Goal: Task Accomplishment & Management: Use online tool/utility

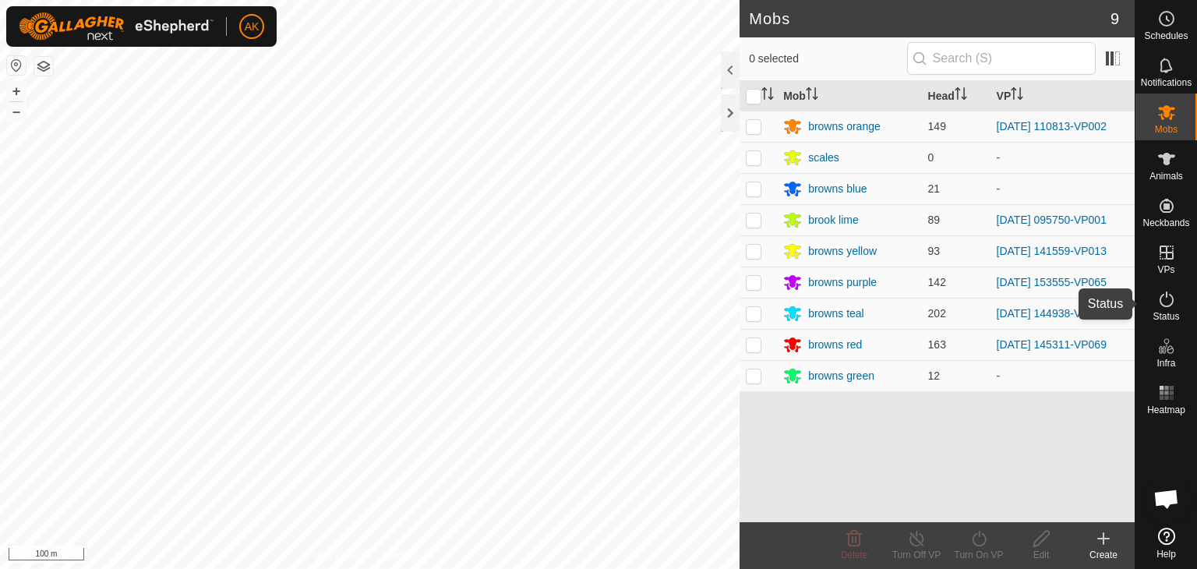
click at [1169, 301] on icon at bounding box center [1166, 299] width 19 height 19
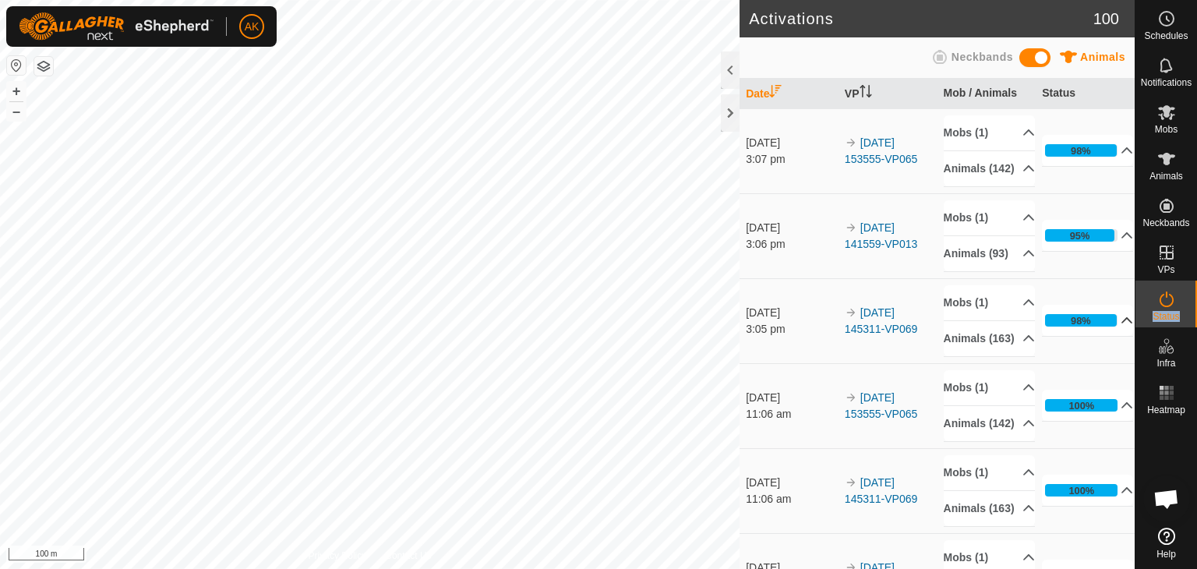
click at [1120, 326] on icon at bounding box center [1126, 320] width 12 height 12
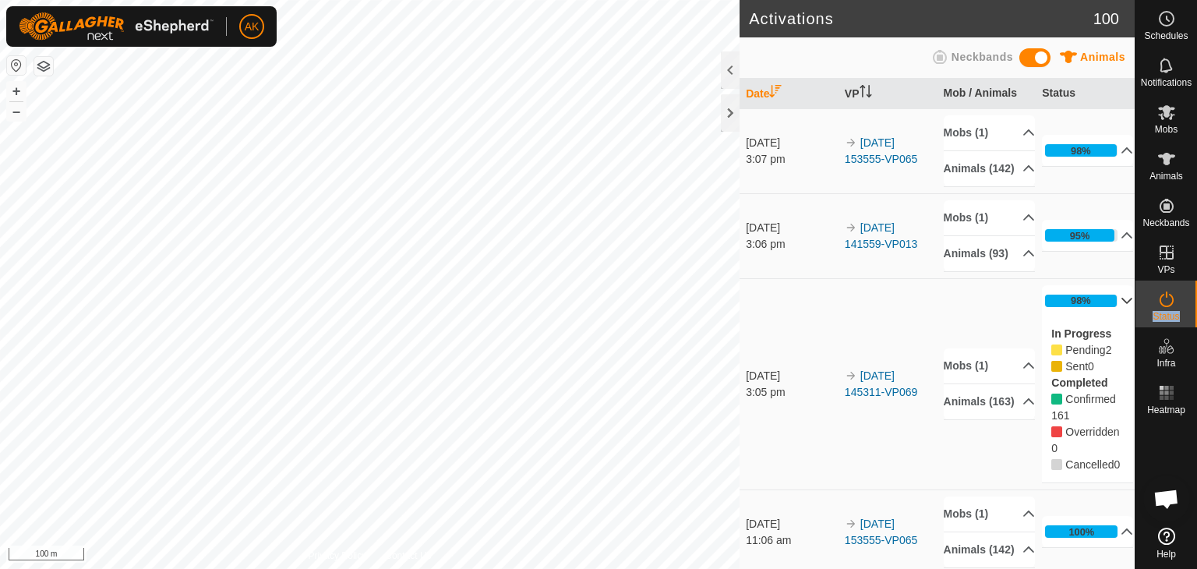
drag, startPoint x: 1106, startPoint y: 330, endPoint x: 1110, endPoint y: 322, distance: 9.4
click at [1106, 316] on p-accordion-header "98%" at bounding box center [1087, 300] width 91 height 31
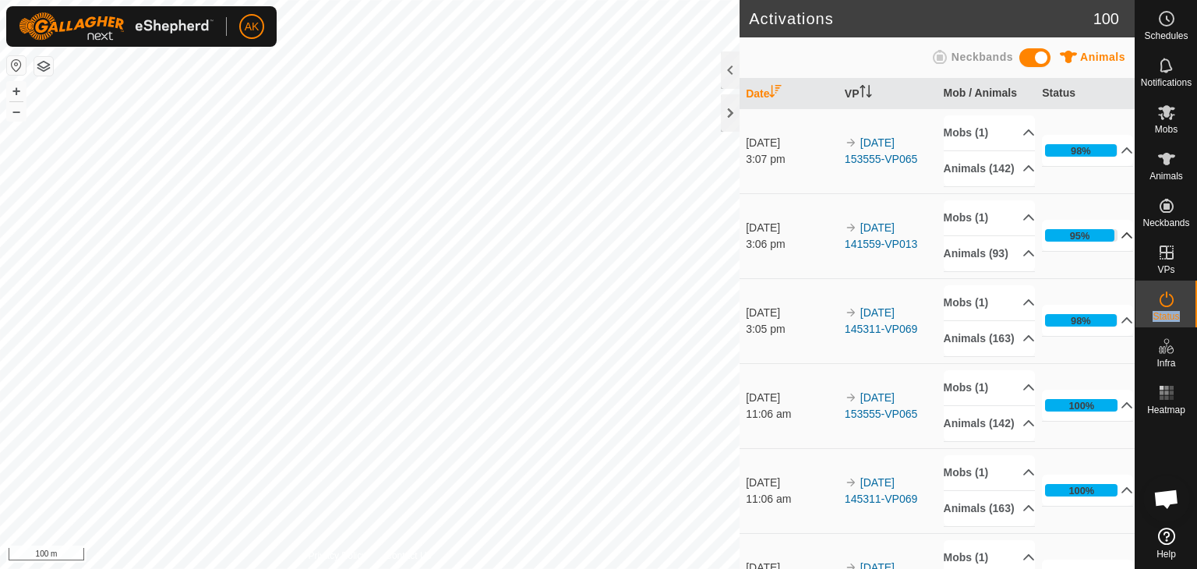
click at [1107, 250] on p-accordion-header "95%" at bounding box center [1087, 235] width 91 height 31
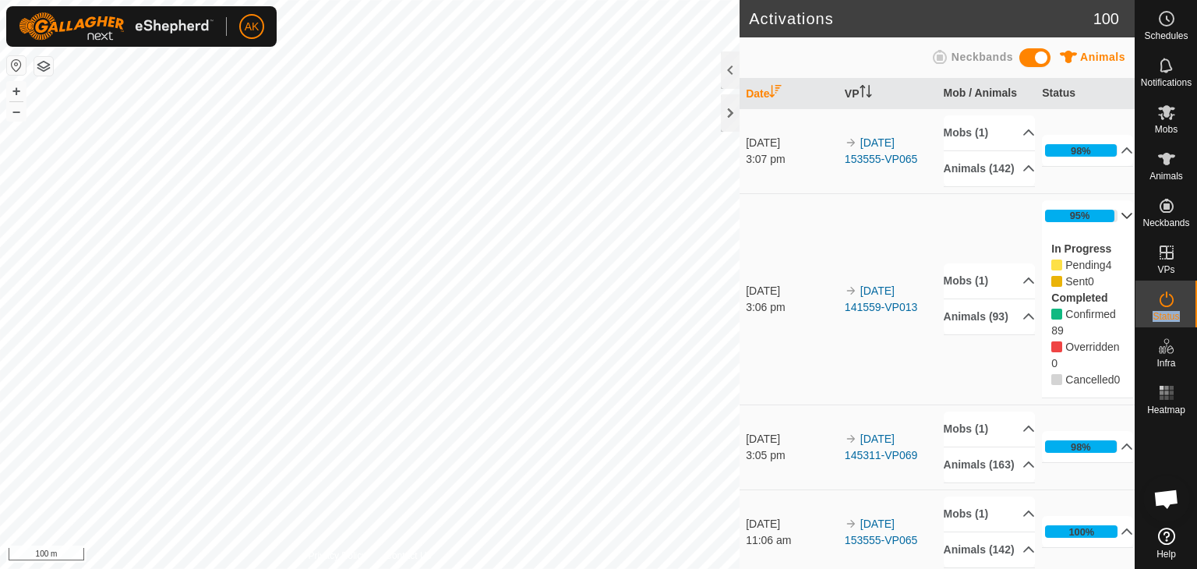
click at [1106, 225] on p-accordion-header "95%" at bounding box center [1087, 215] width 91 height 31
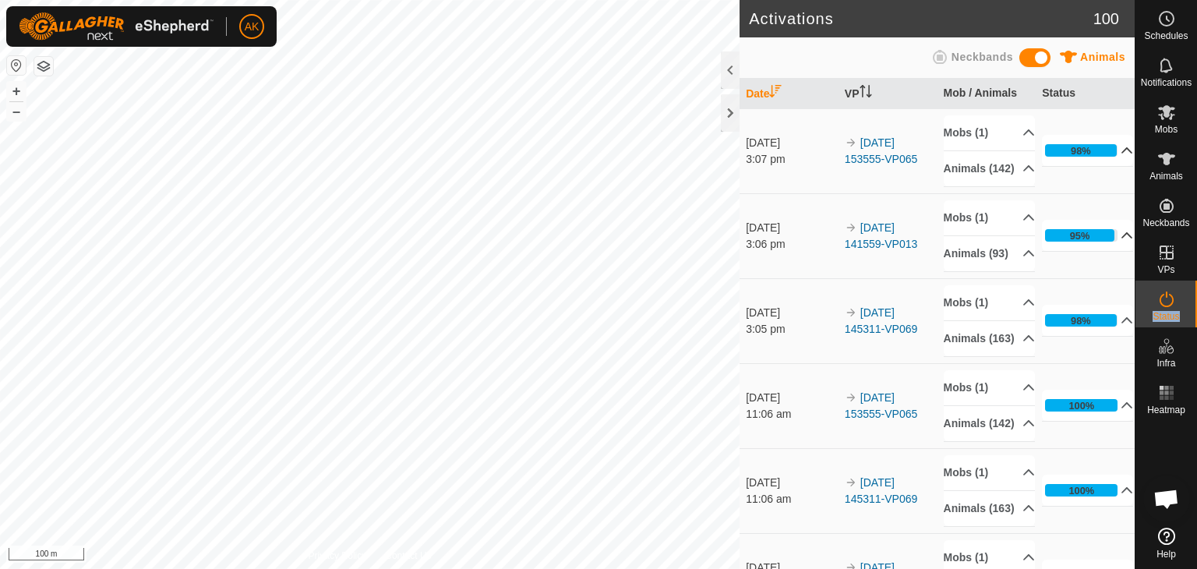
click at [1103, 153] on p-accordion-header "98%" at bounding box center [1087, 150] width 91 height 31
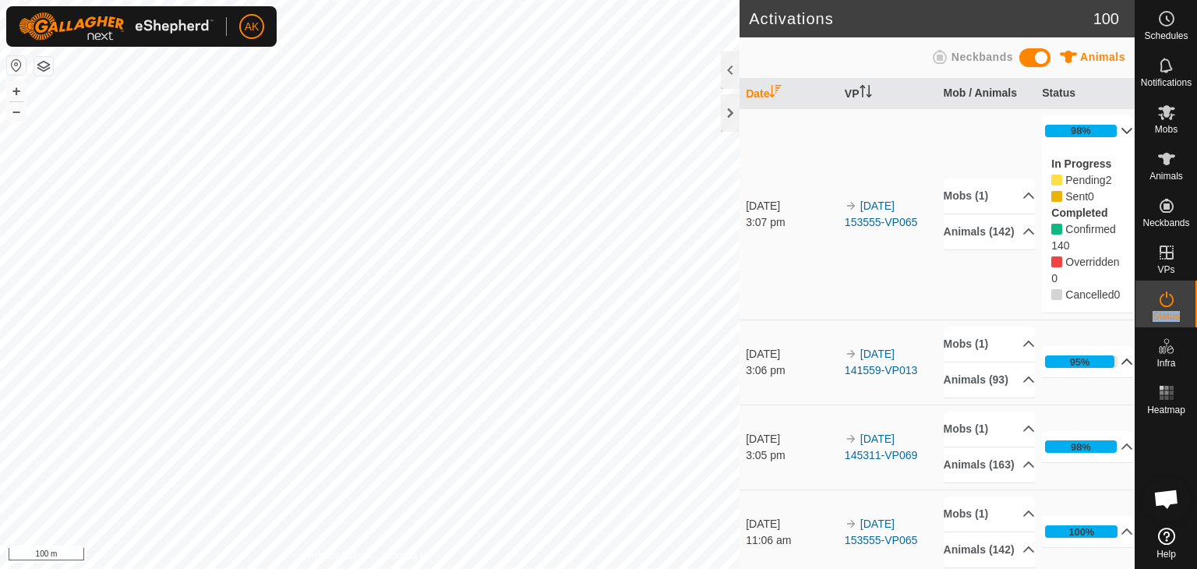
click at [1103, 137] on p-accordion-header "98%" at bounding box center [1087, 130] width 91 height 31
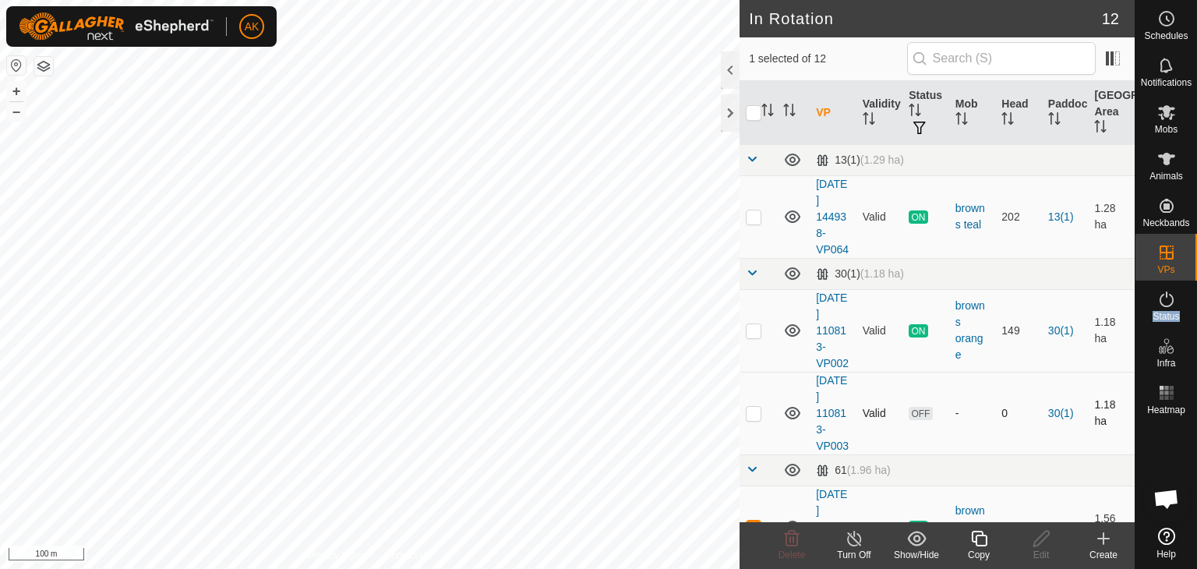
checkbox input "false"
checkbox input "true"
click at [979, 539] on icon at bounding box center [978, 538] width 19 height 19
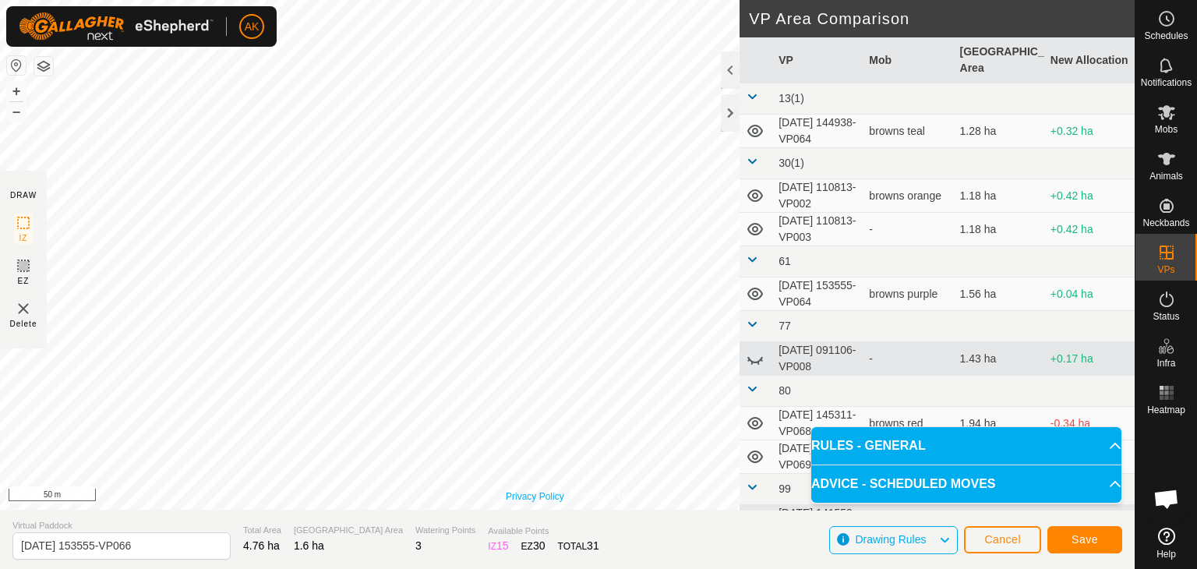
click at [537, 494] on div "Privacy Policy Contact Us Type: Inclusion Zone undefined Animal + – ⇧ i 50 m" at bounding box center [567, 255] width 1134 height 510
click at [1085, 535] on span "Save" at bounding box center [1084, 539] width 26 height 12
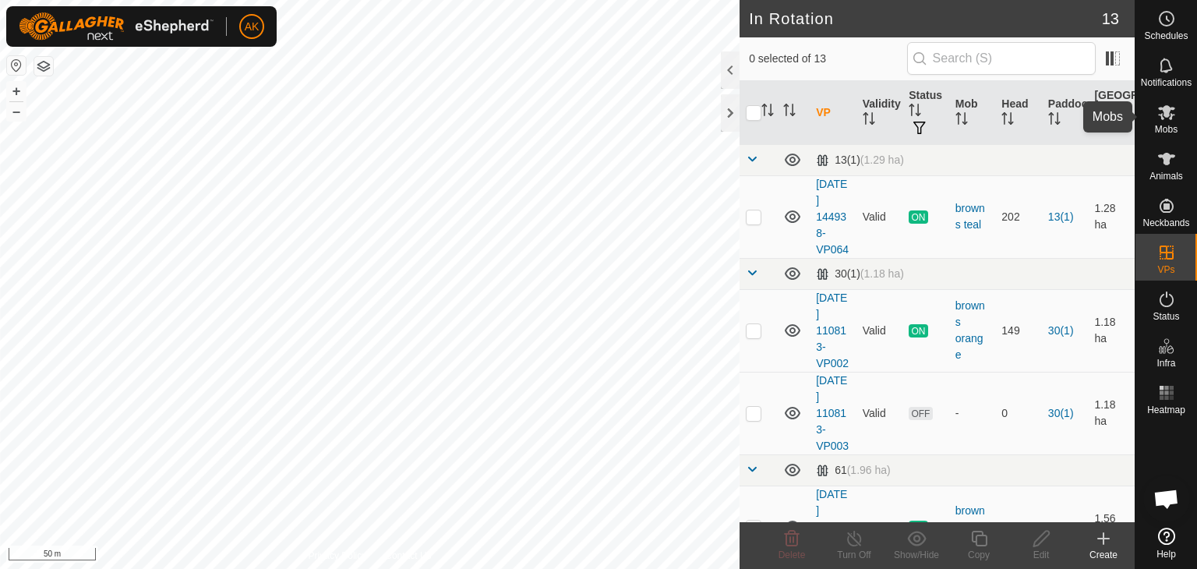
click at [1164, 118] on icon at bounding box center [1166, 112] width 19 height 19
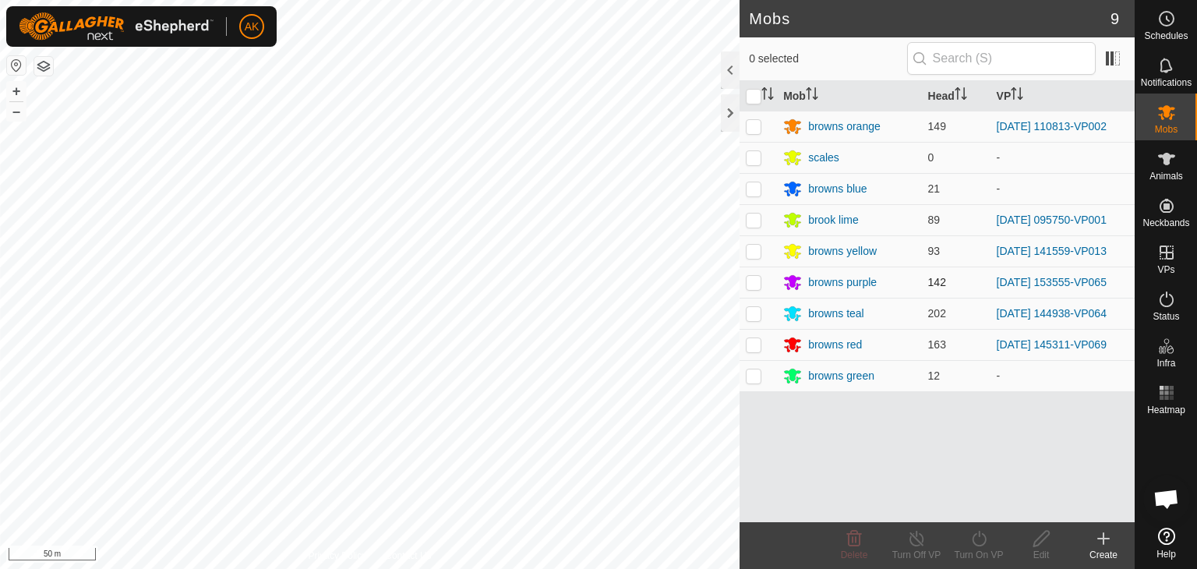
click at [753, 276] on p-checkbox at bounding box center [754, 282] width 16 height 12
checkbox input "true"
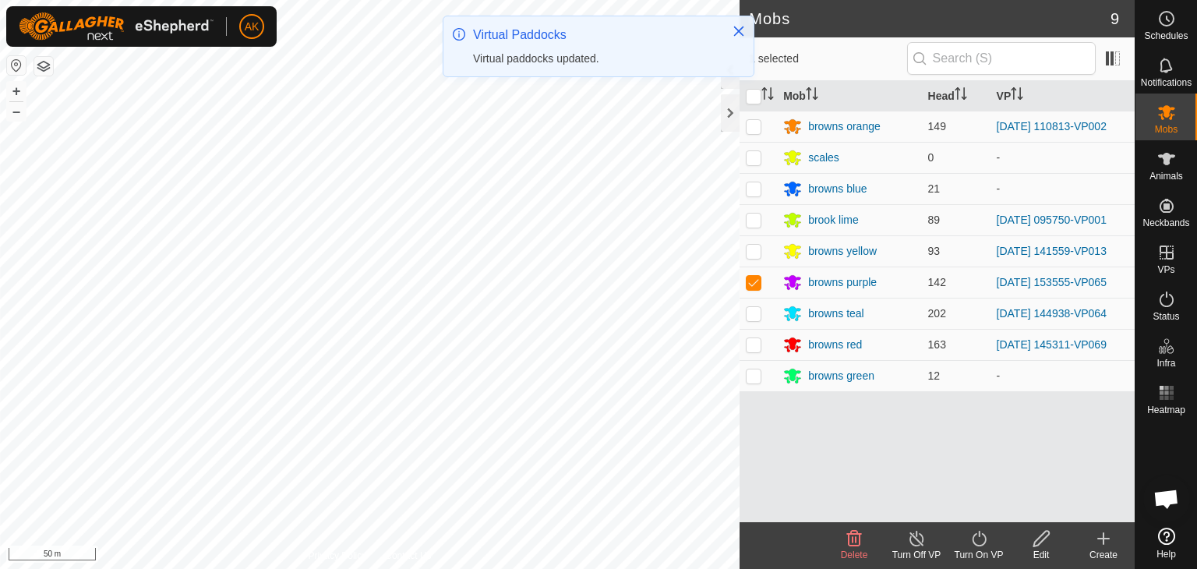
click at [983, 537] on icon at bounding box center [978, 538] width 19 height 19
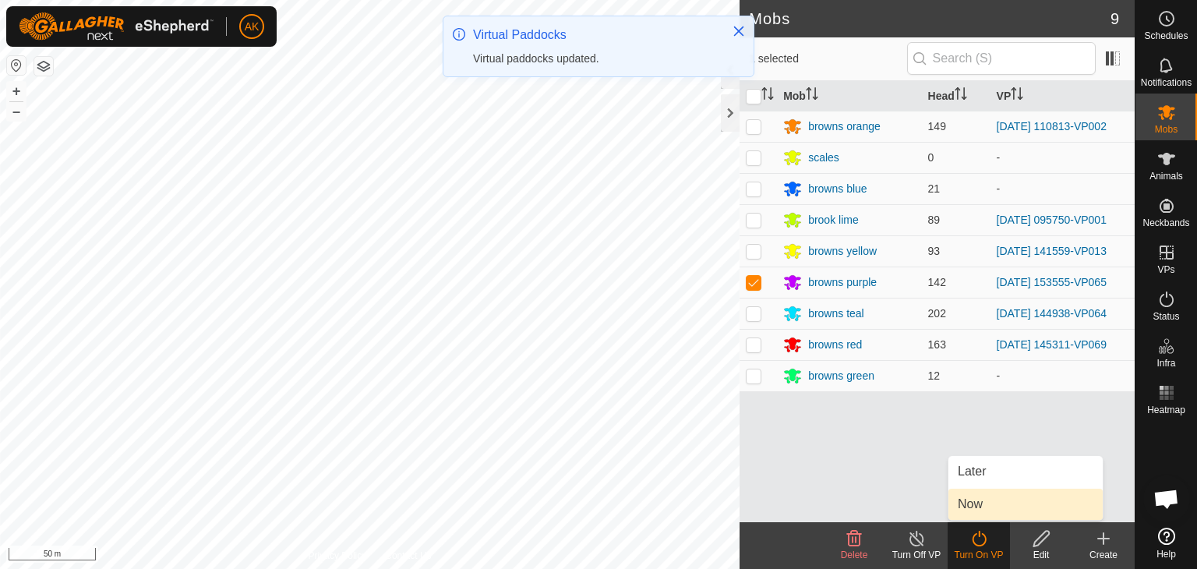
click at [971, 503] on link "Now" at bounding box center [1025, 504] width 154 height 31
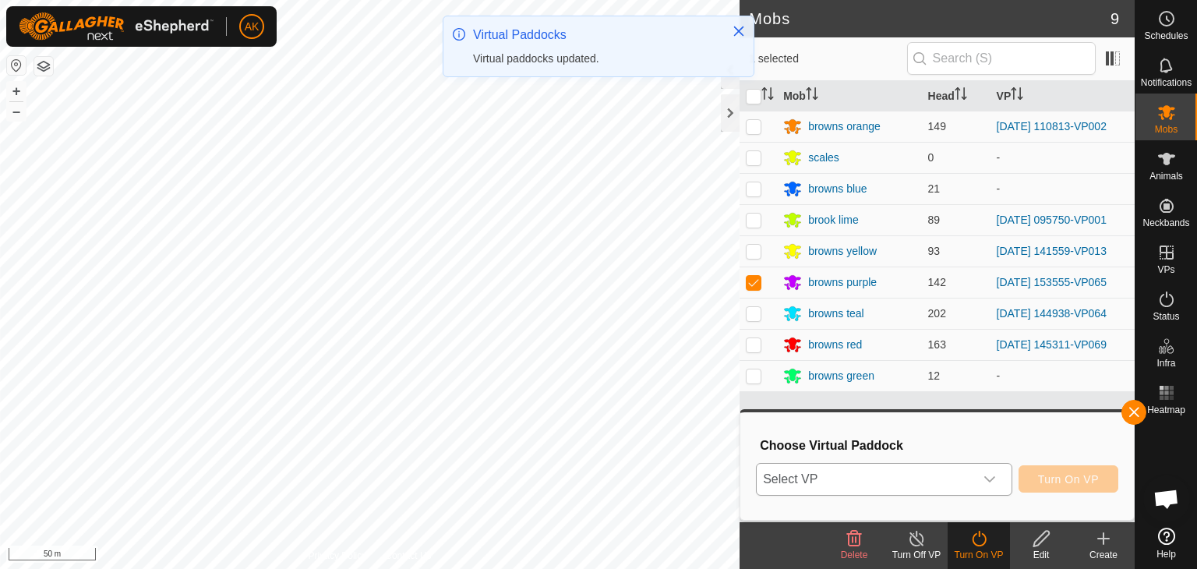
click at [956, 468] on span "Select VP" at bounding box center [865, 479] width 217 height 31
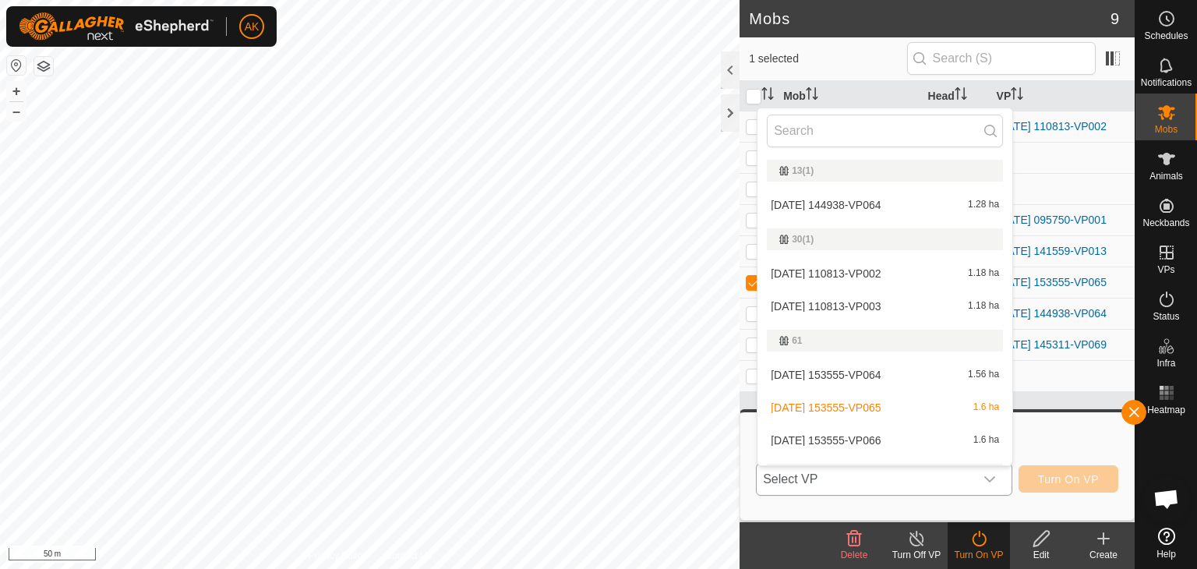
click at [868, 437] on li "[DATE] 153555-VP066 1.6 ha" at bounding box center [884, 440] width 255 height 31
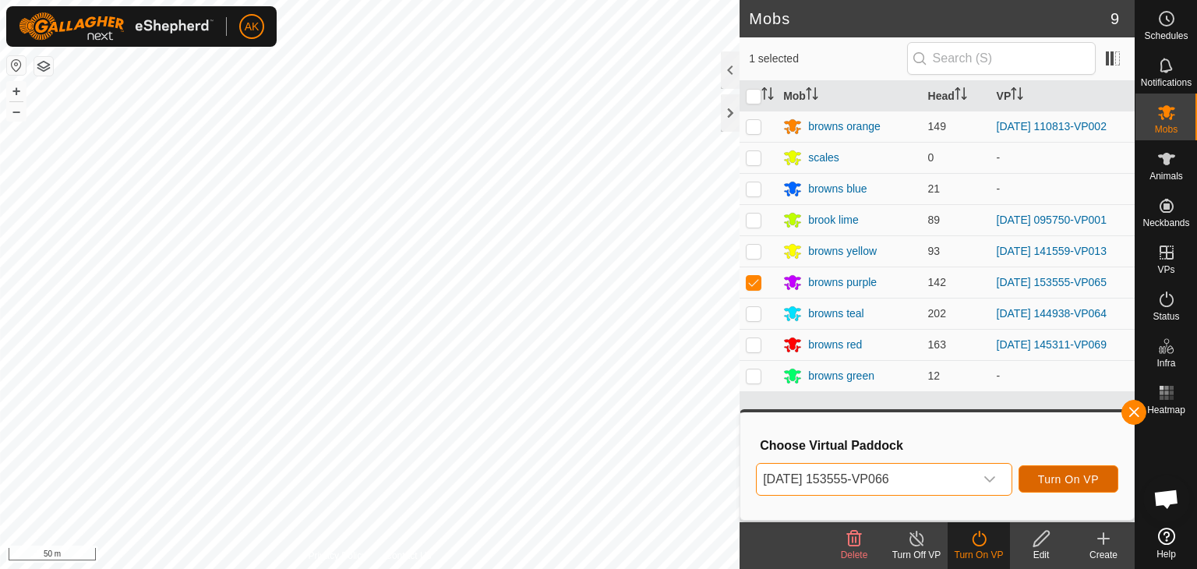
click at [1065, 478] on span "Turn On VP" at bounding box center [1068, 479] width 61 height 12
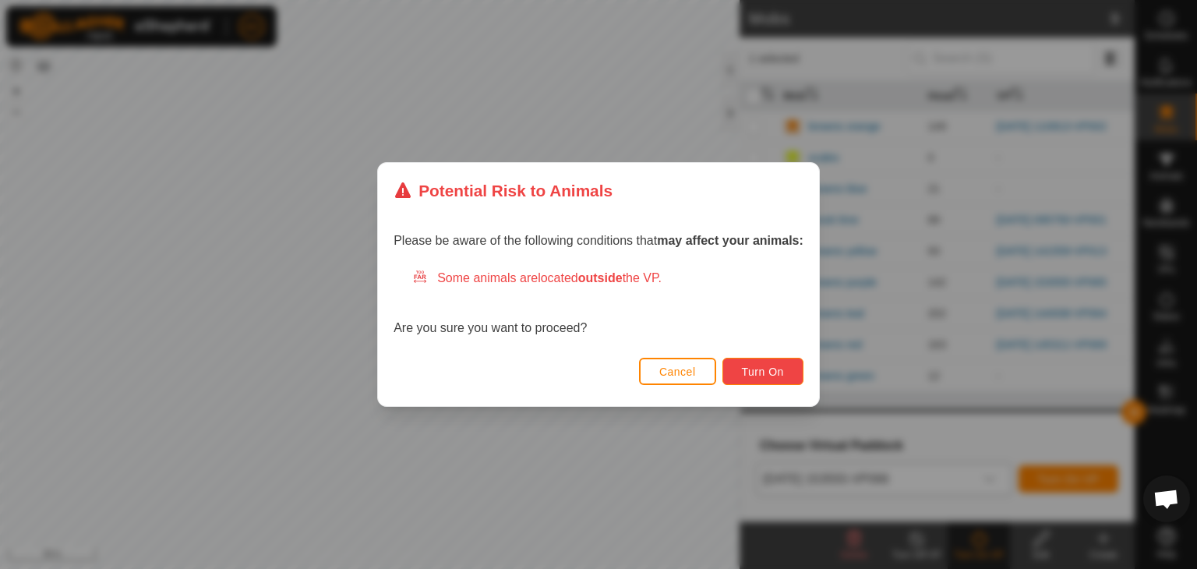
click at [784, 376] on span "Turn On" at bounding box center [763, 371] width 42 height 12
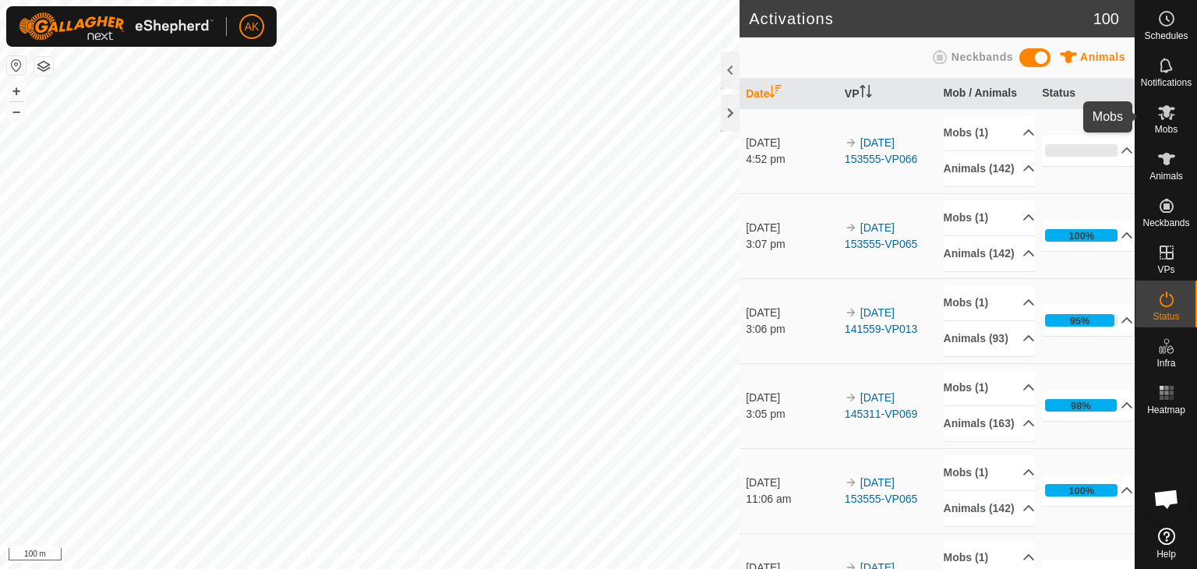
click at [1164, 122] on es-mob-svg-icon at bounding box center [1166, 112] width 28 height 25
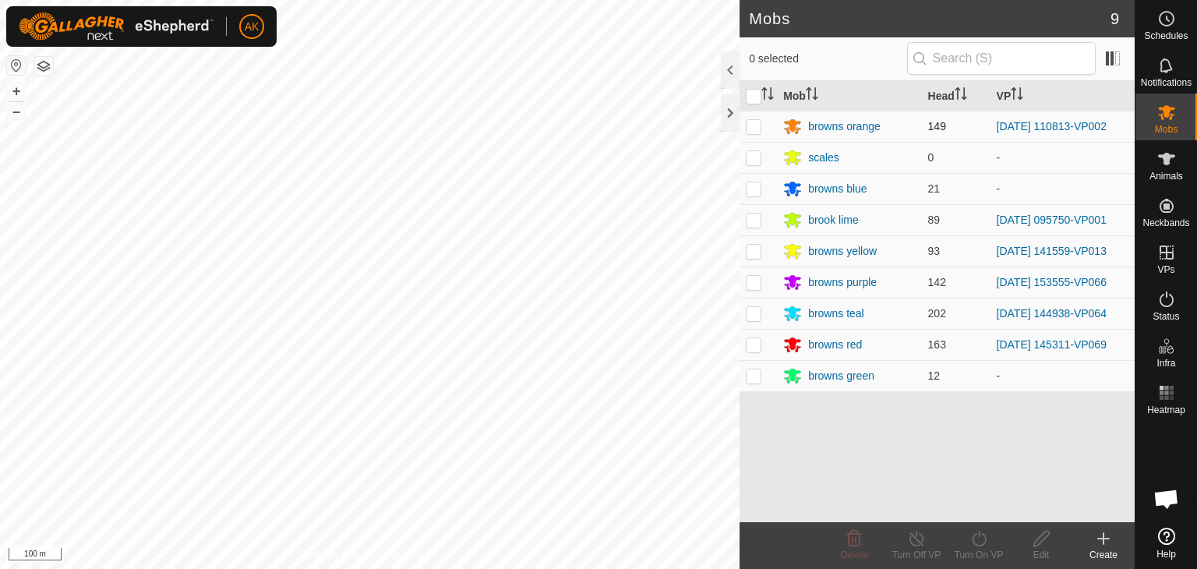
click at [752, 125] on p-checkbox at bounding box center [754, 126] width 16 height 12
checkbox input "true"
click at [991, 533] on turn-on-svg-icon at bounding box center [978, 538] width 62 height 19
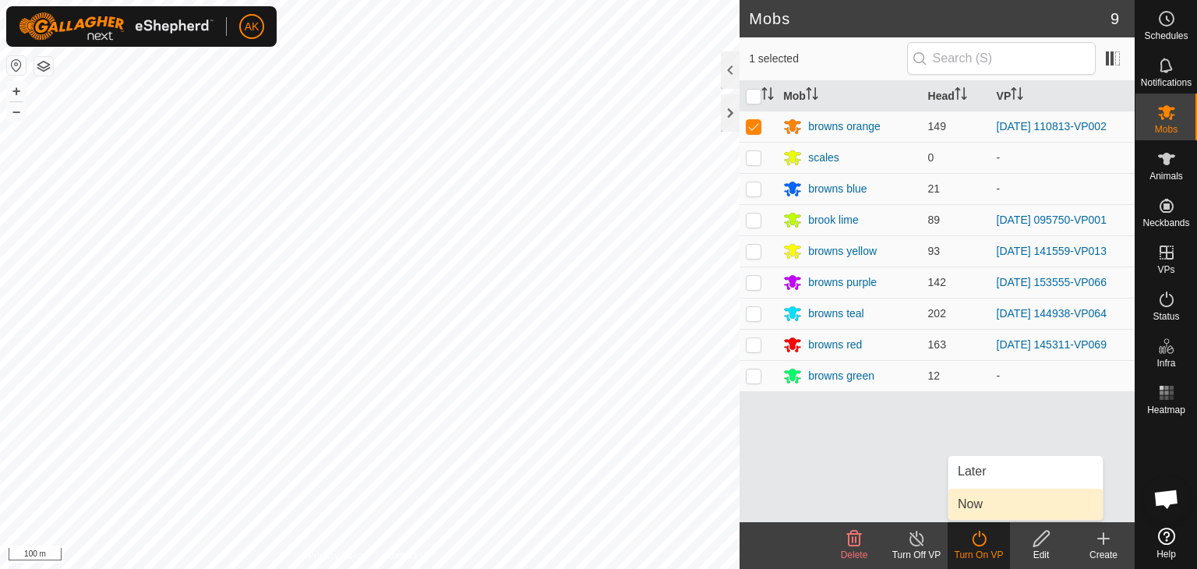
click at [978, 494] on link "Now" at bounding box center [1025, 504] width 154 height 31
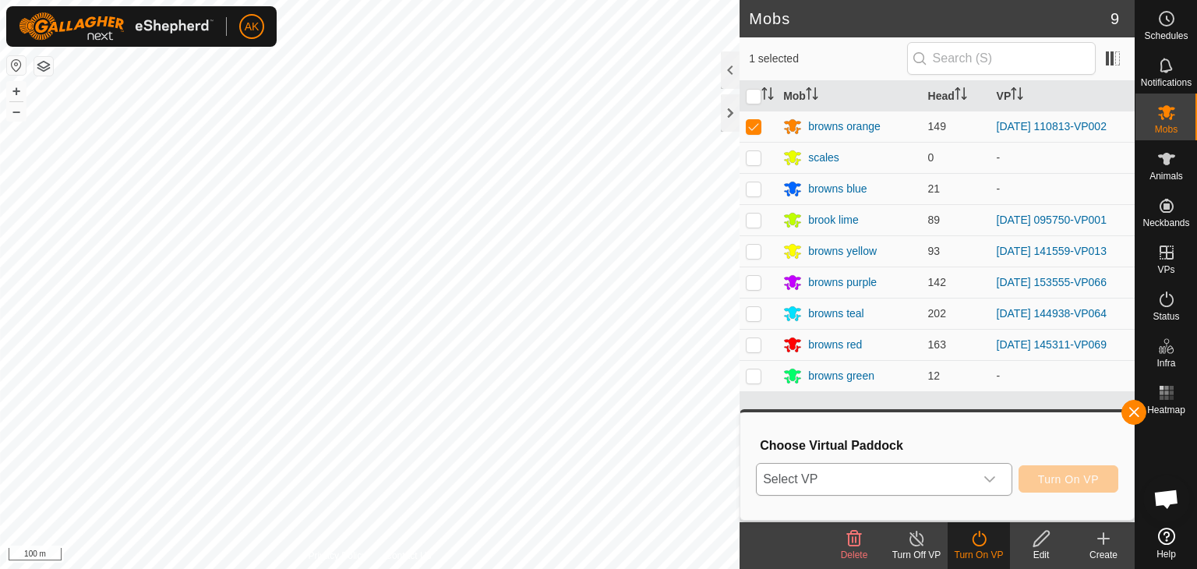
click at [912, 465] on span "Select VP" at bounding box center [865, 479] width 217 height 31
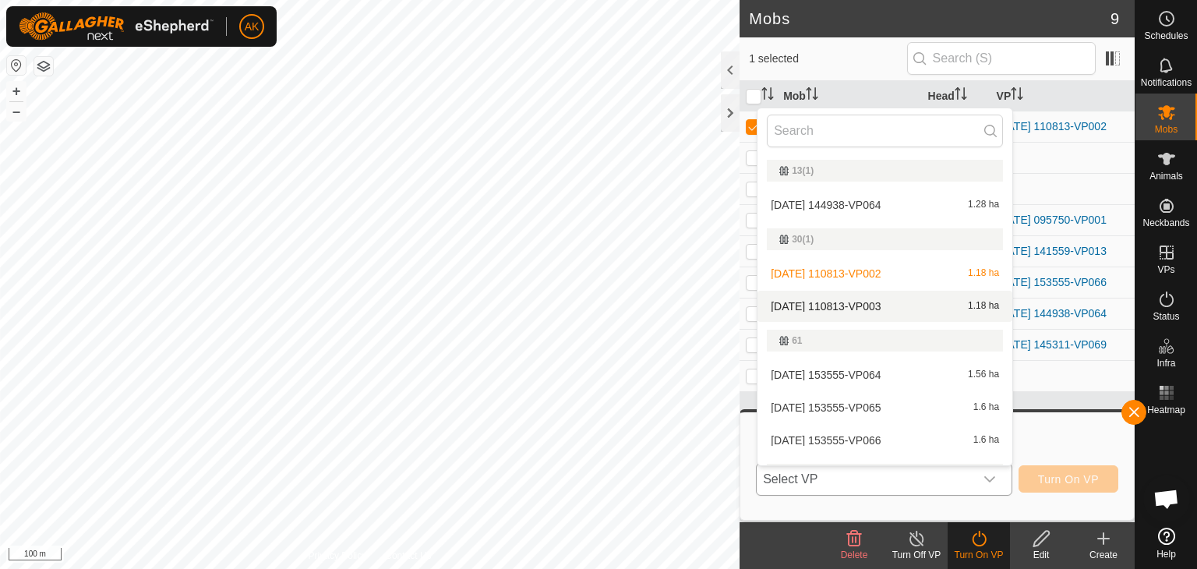
click at [860, 304] on li "[DATE] 110813-VP003 1.18 ha" at bounding box center [884, 306] width 255 height 31
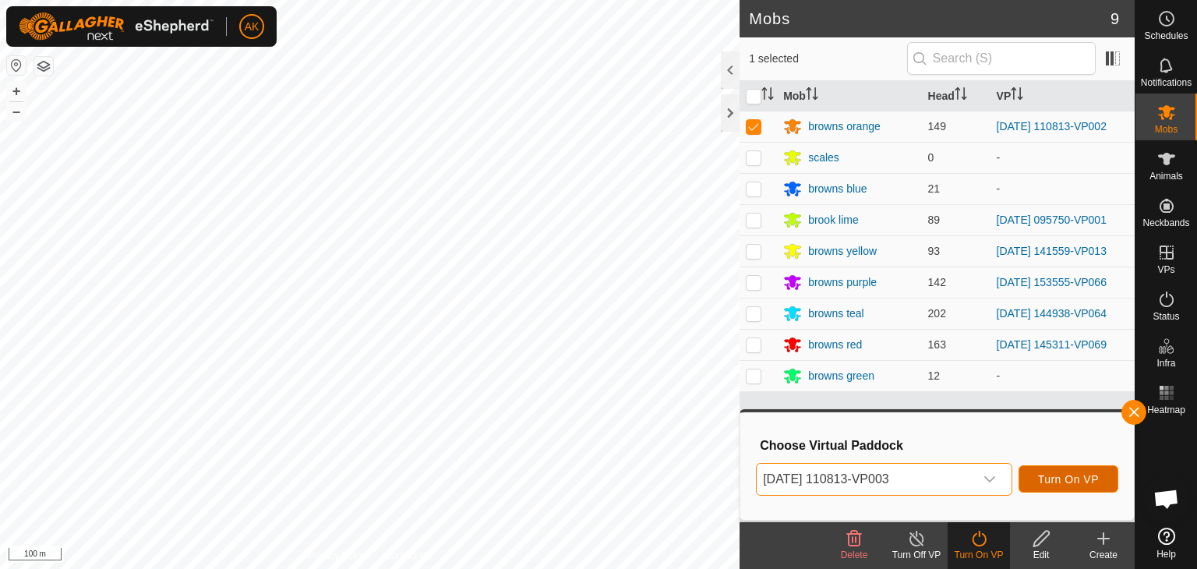
click at [1043, 484] on span "Turn On VP" at bounding box center [1068, 479] width 61 height 12
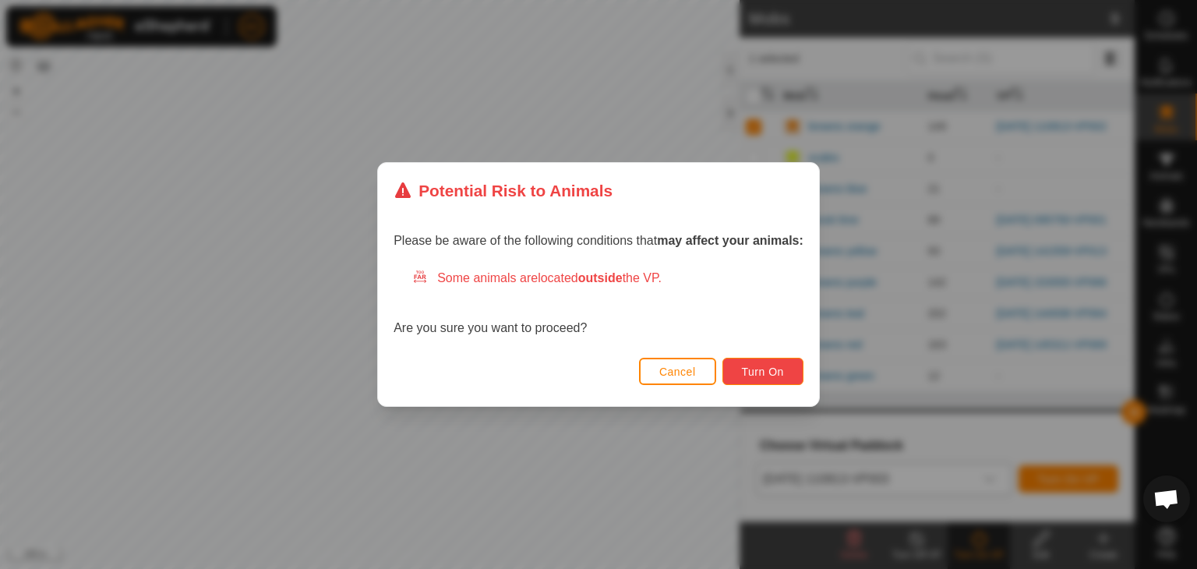
click at [761, 372] on span "Turn On" at bounding box center [763, 371] width 42 height 12
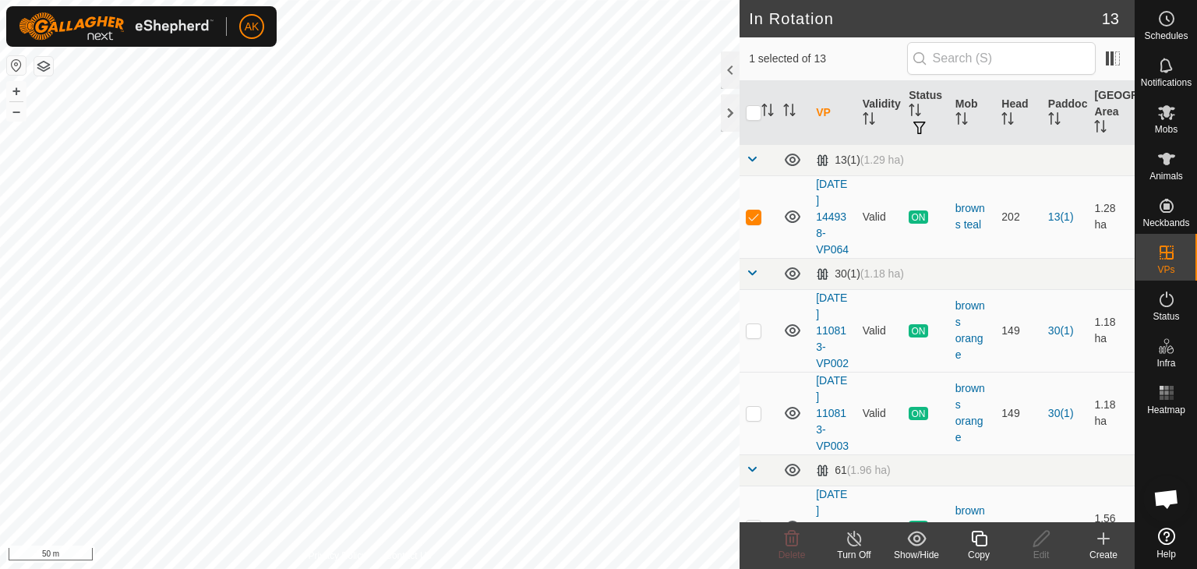
click at [976, 539] on icon at bounding box center [979, 539] width 16 height 16
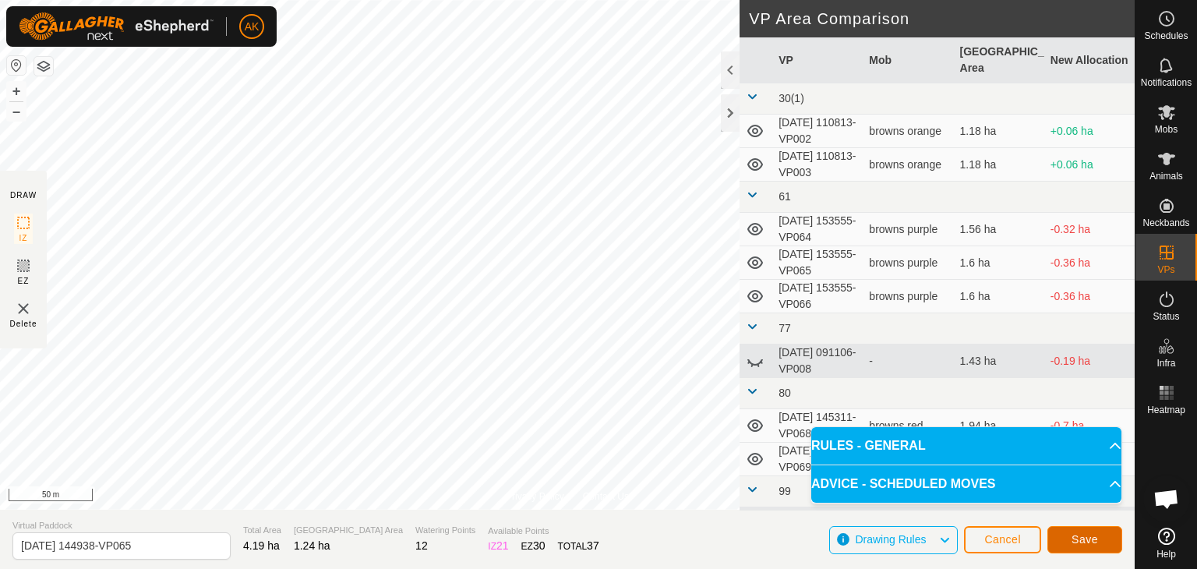
click at [1092, 542] on span "Save" at bounding box center [1084, 539] width 26 height 12
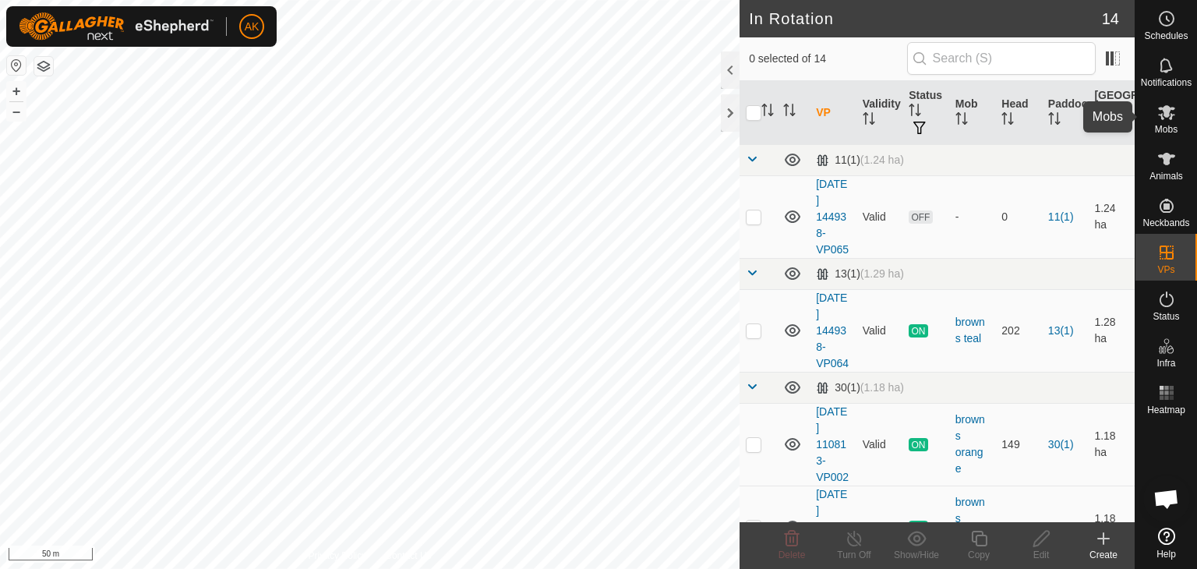
click at [1169, 113] on icon at bounding box center [1166, 112] width 19 height 19
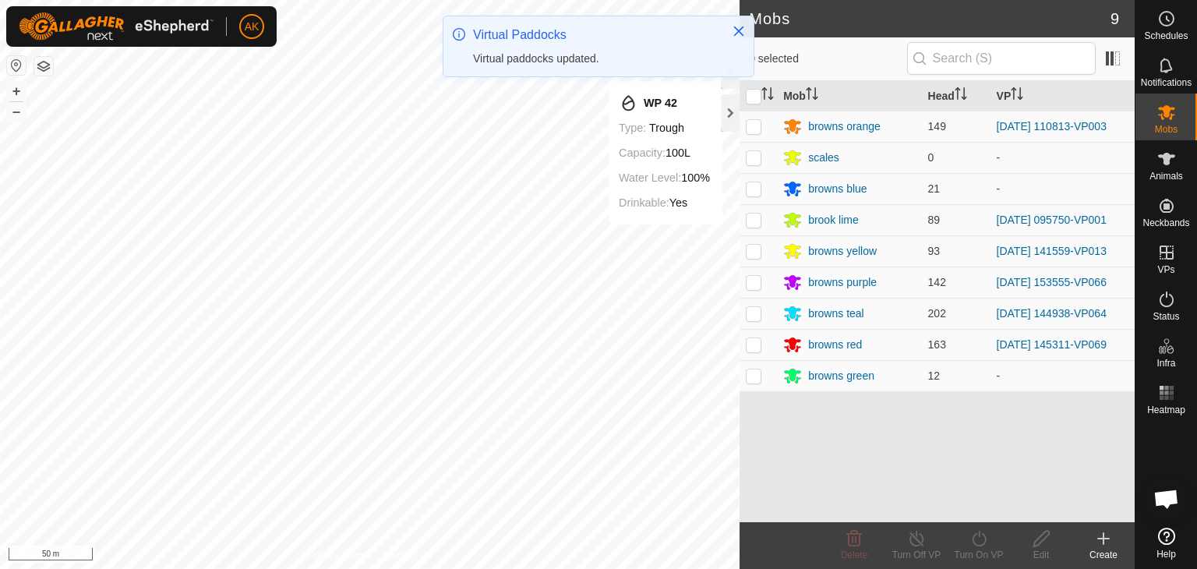
click at [752, 312] on p-checkbox at bounding box center [754, 313] width 16 height 12
checkbox input "true"
click at [979, 533] on icon at bounding box center [978, 538] width 19 height 19
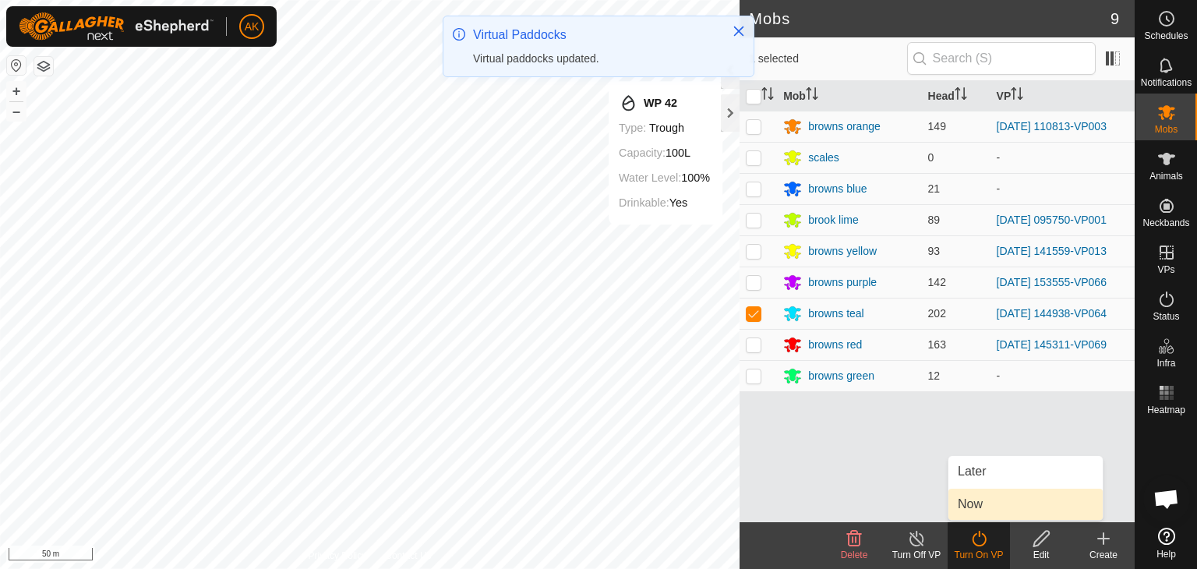
click at [969, 509] on link "Now" at bounding box center [1025, 504] width 154 height 31
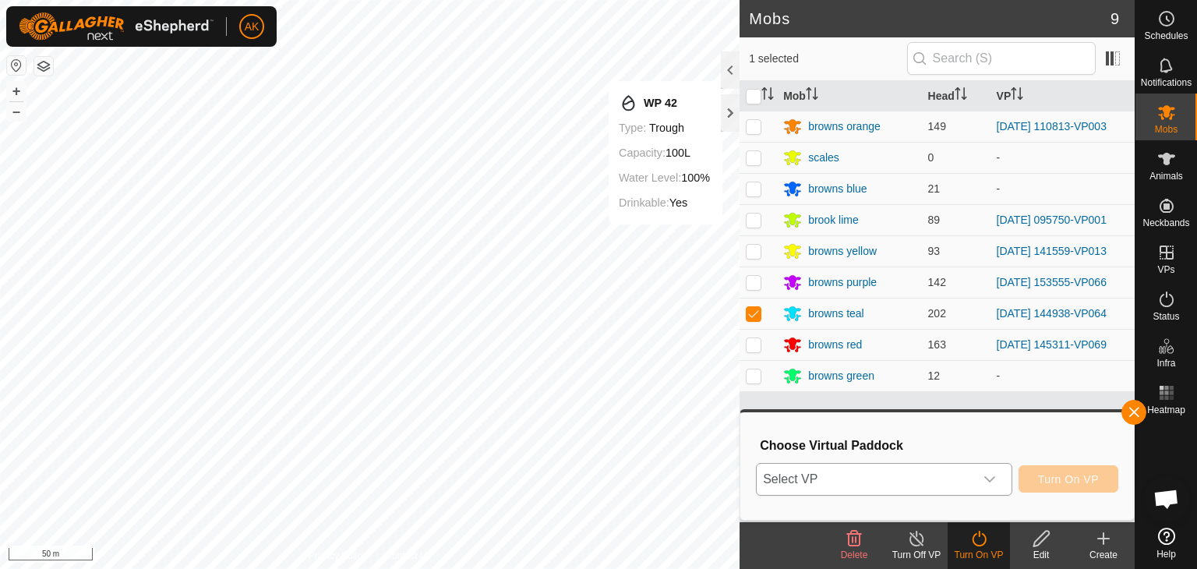
click at [980, 469] on div "dropdown trigger" at bounding box center [989, 479] width 31 height 31
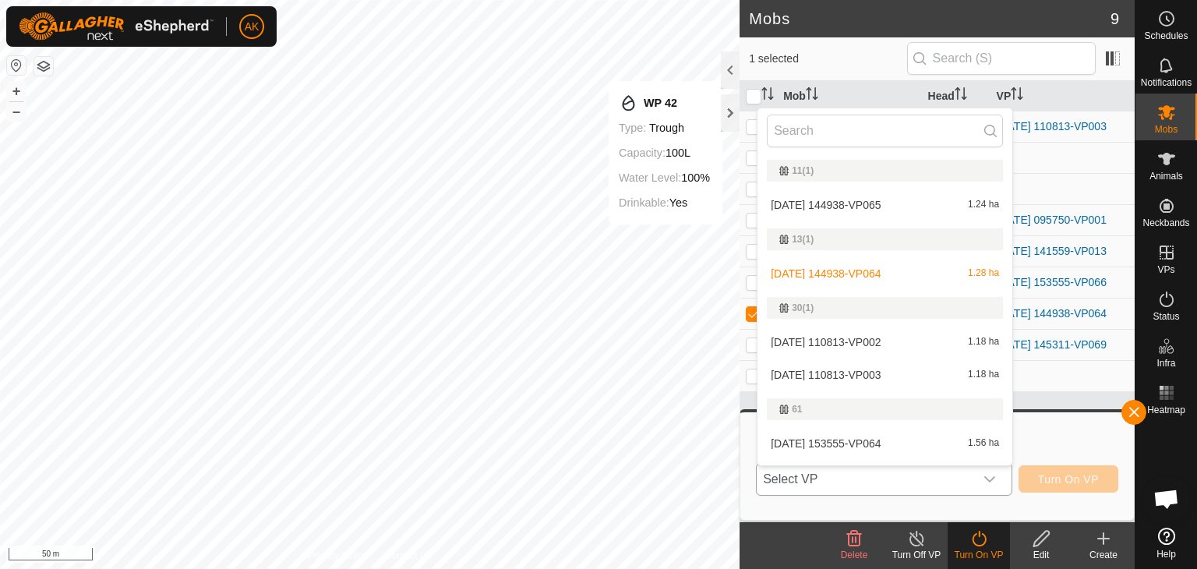
scroll to position [26, 0]
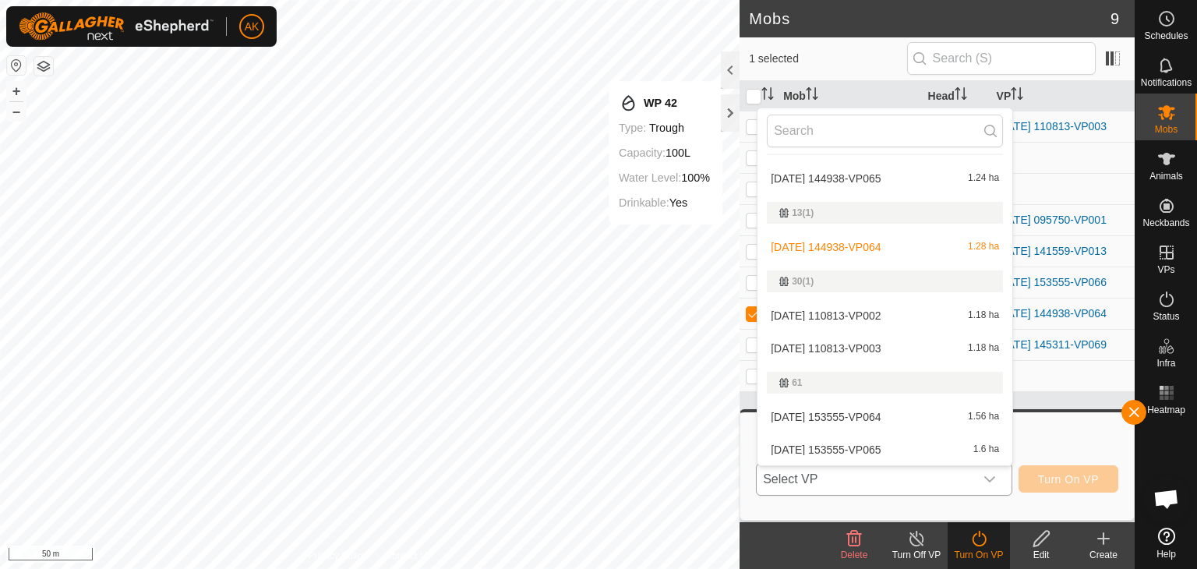
click at [857, 174] on li "[DATE] 144938-VP065 1.24 ha" at bounding box center [884, 178] width 255 height 31
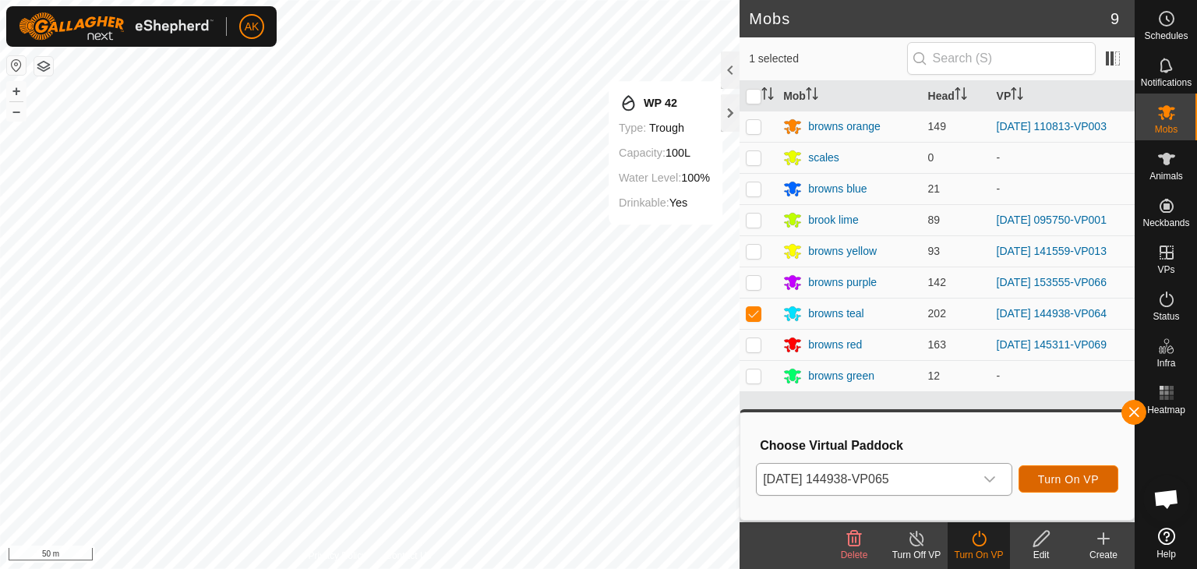
click at [1092, 479] on span "Turn On VP" at bounding box center [1068, 479] width 61 height 12
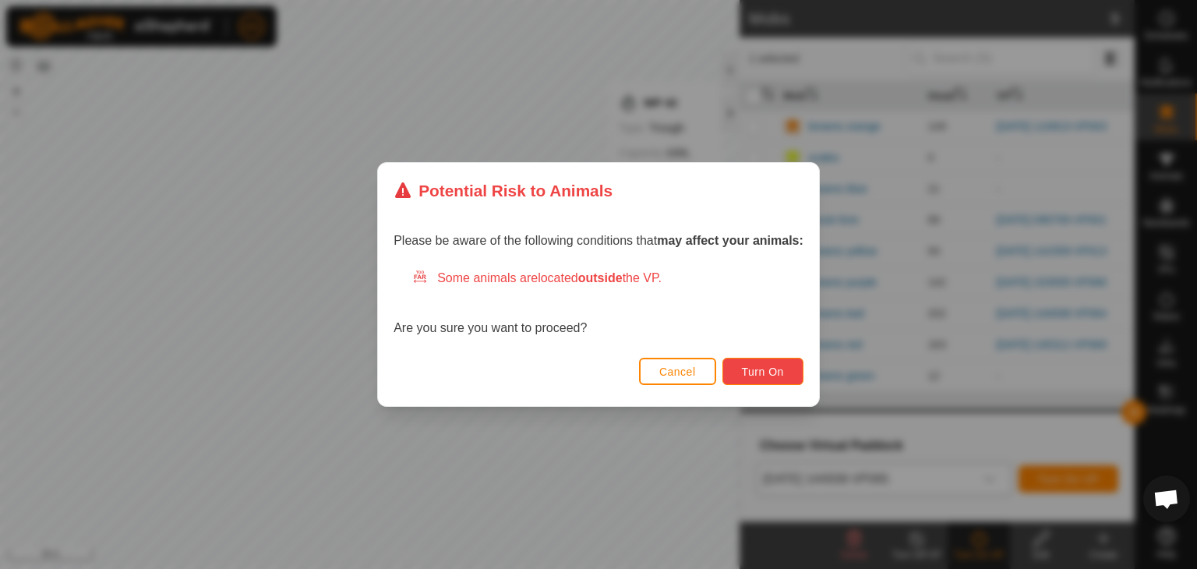
click at [748, 366] on span "Turn On" at bounding box center [763, 371] width 42 height 12
